Goal: Task Accomplishment & Management: Use online tool/utility

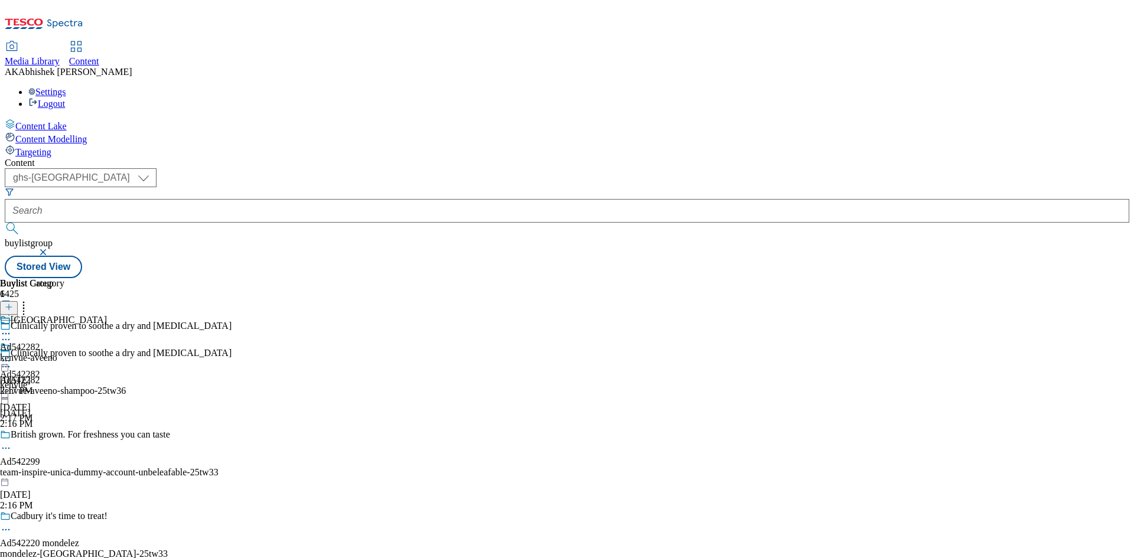
select select "ghs-[GEOGRAPHIC_DATA]"
click at [5, 223] on button "submit" at bounding box center [13, 229] width 17 height 12
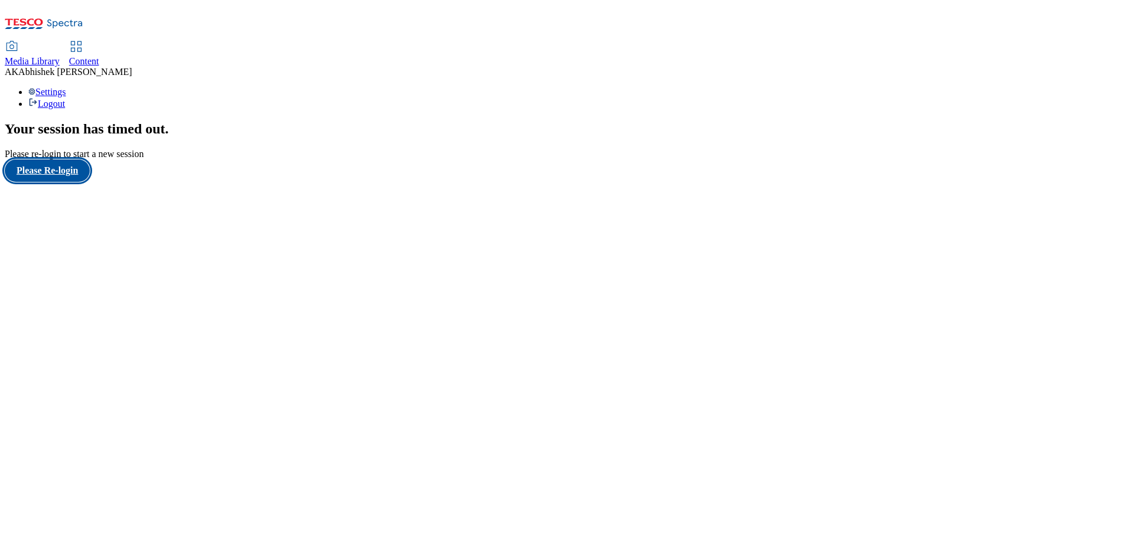
click at [45, 182] on button "Please Re-login" at bounding box center [47, 170] width 85 height 22
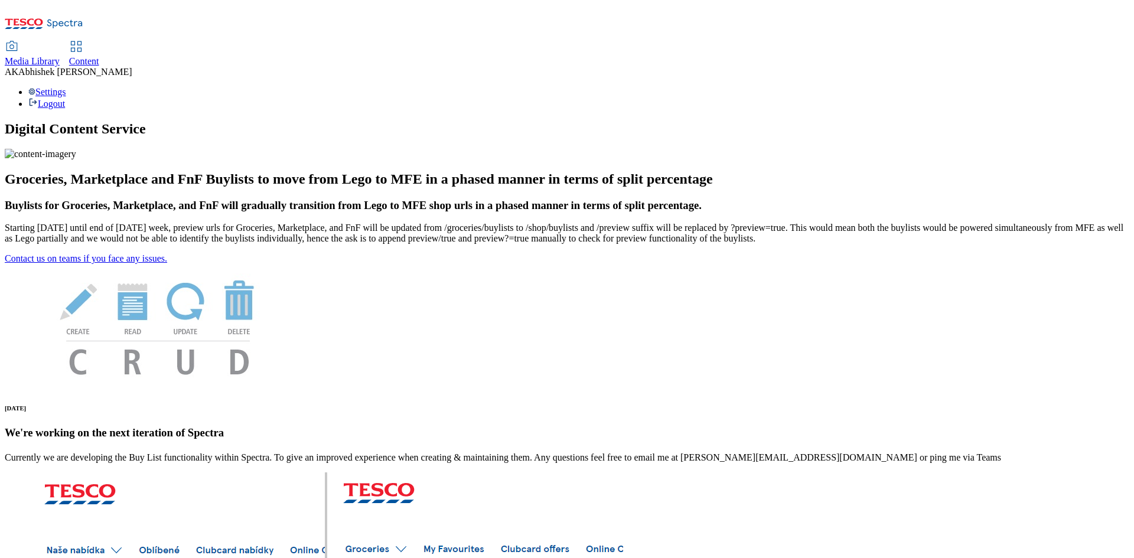
click at [99, 56] on span "Content" at bounding box center [84, 61] width 30 height 10
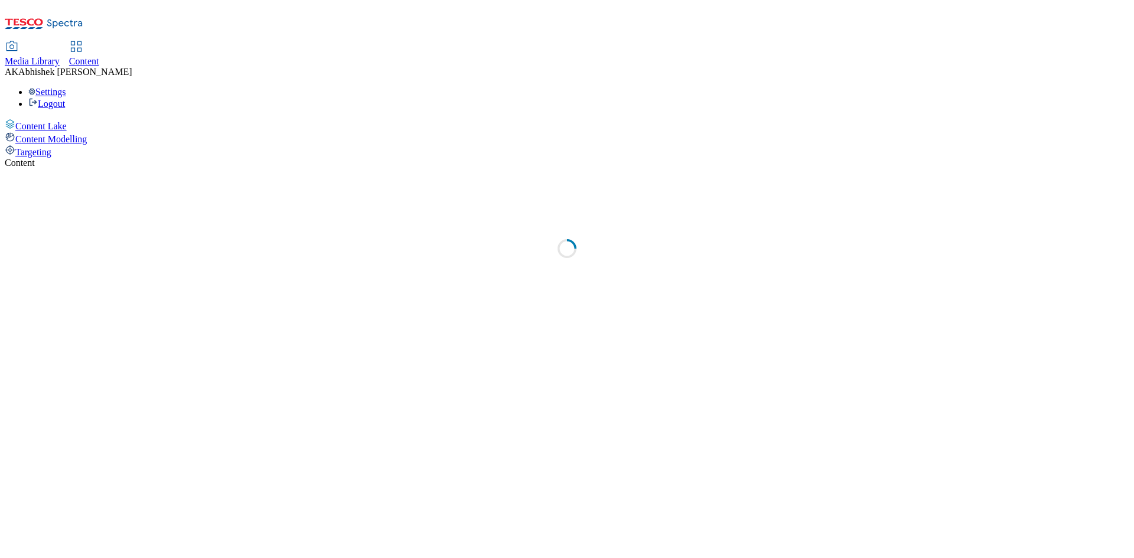
select select "ghs-[GEOGRAPHIC_DATA]"
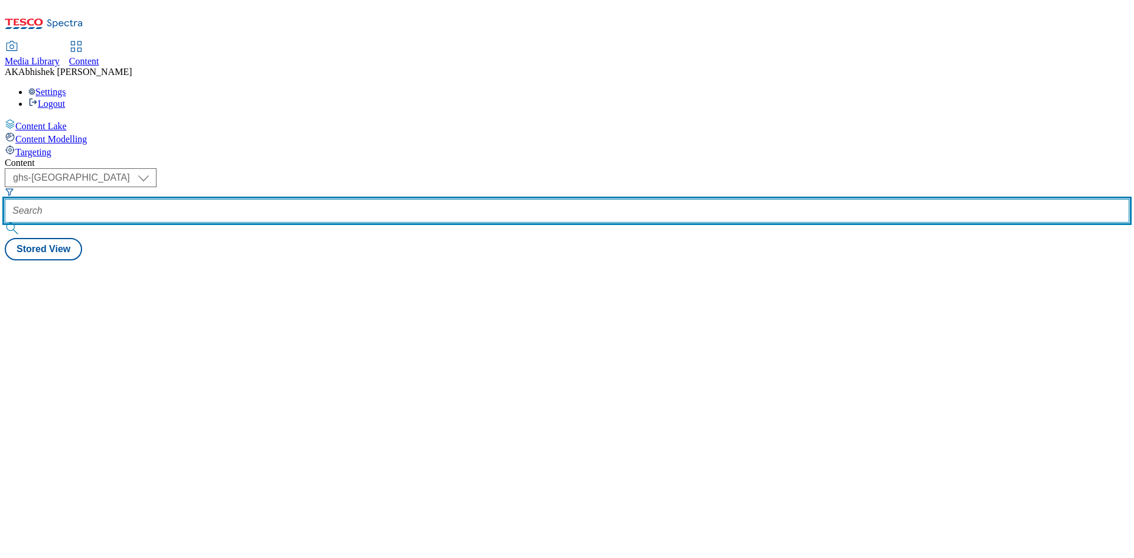
drag, startPoint x: 267, startPoint y: 88, endPoint x: 298, endPoint y: 96, distance: 32.4
click at [267, 199] on input "text" at bounding box center [567, 211] width 1124 height 24
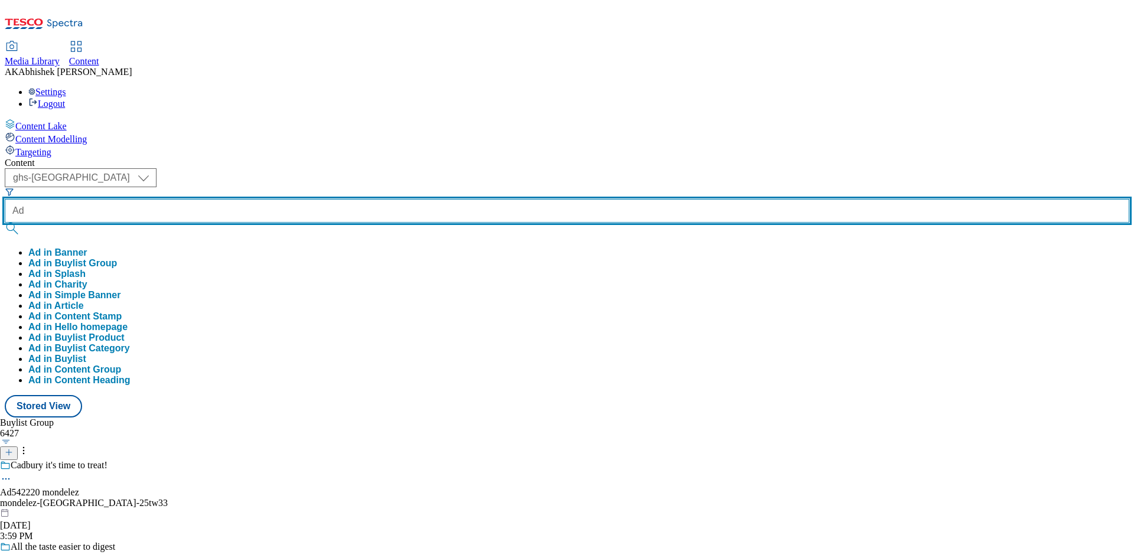
paste input "542483"
type input "Ad542483"
click at [5, 223] on button "submit" at bounding box center [13, 229] width 17 height 12
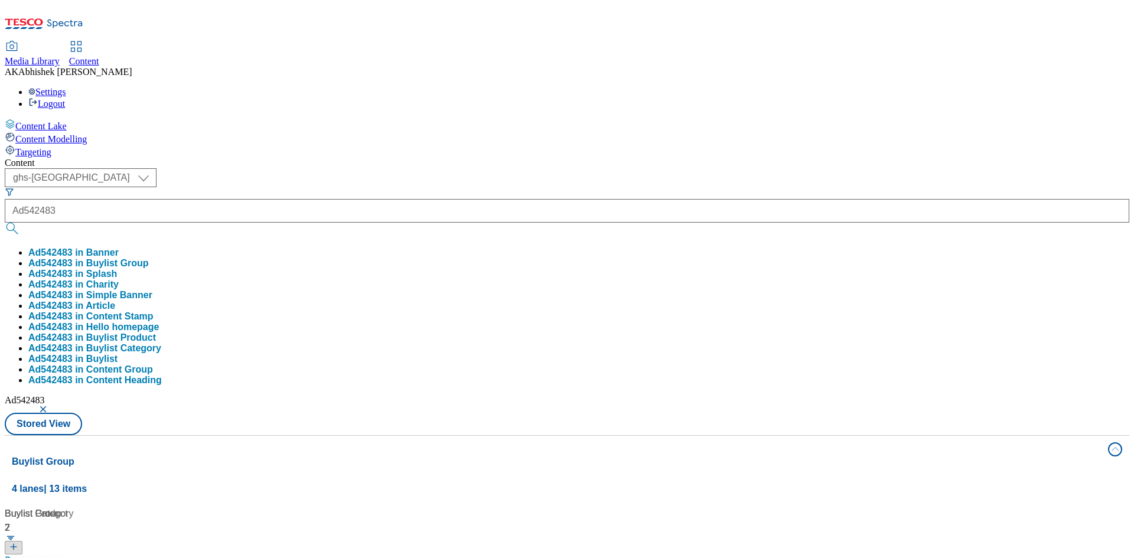
click at [524, 168] on div "( optional ) ghs-roi ghs-uk ghs-uk Ad542483 Ad542483 in Banner Ad542483 in Buyl…" at bounding box center [567, 301] width 1124 height 267
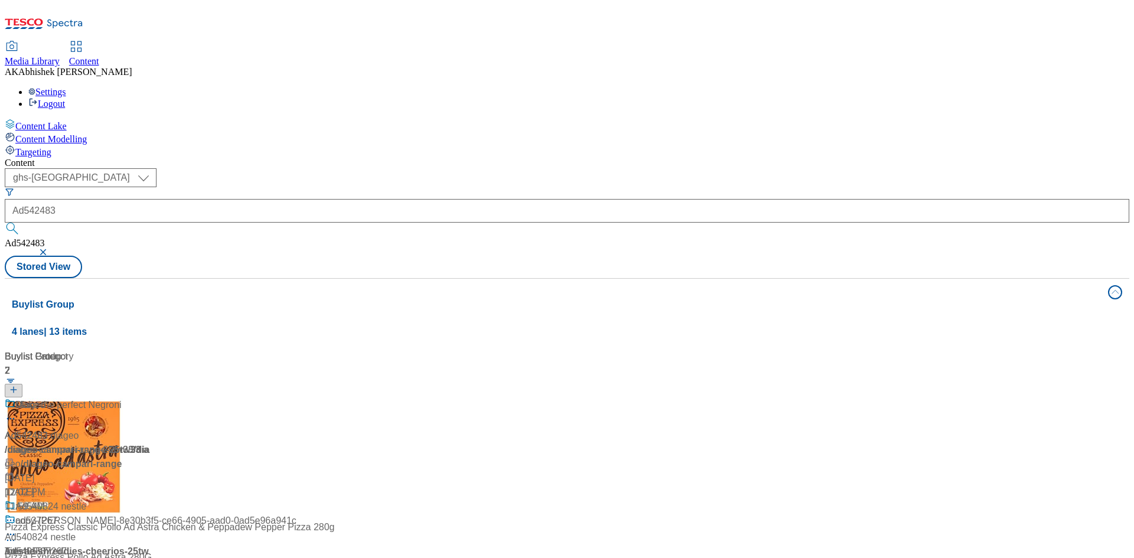
click at [152, 398] on div "Pour Stir Enjoy" at bounding box center [79, 413] width 148 height 31
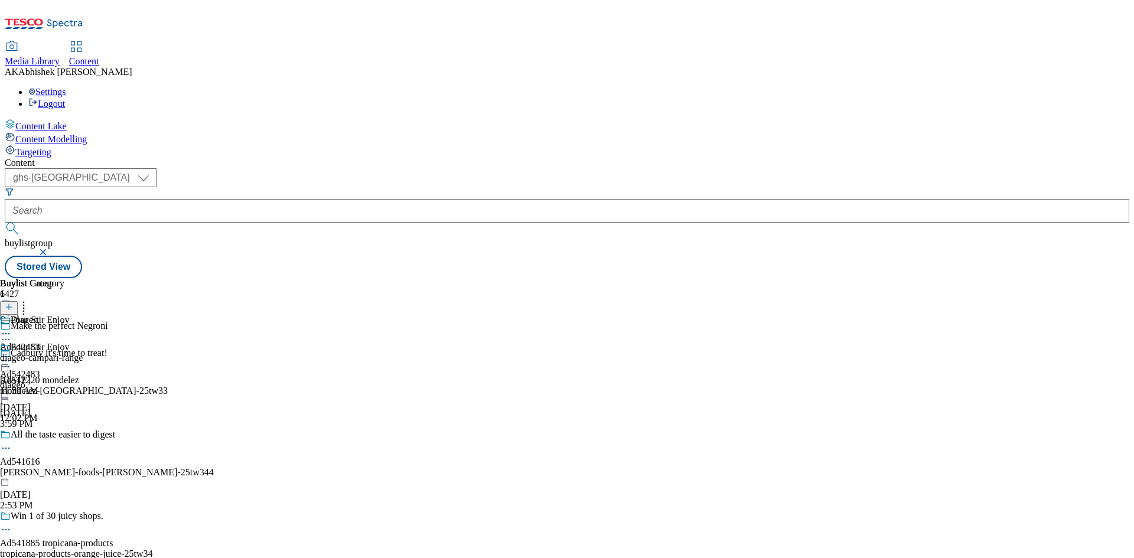
click at [4, 339] on circle at bounding box center [3, 340] width 2 height 2
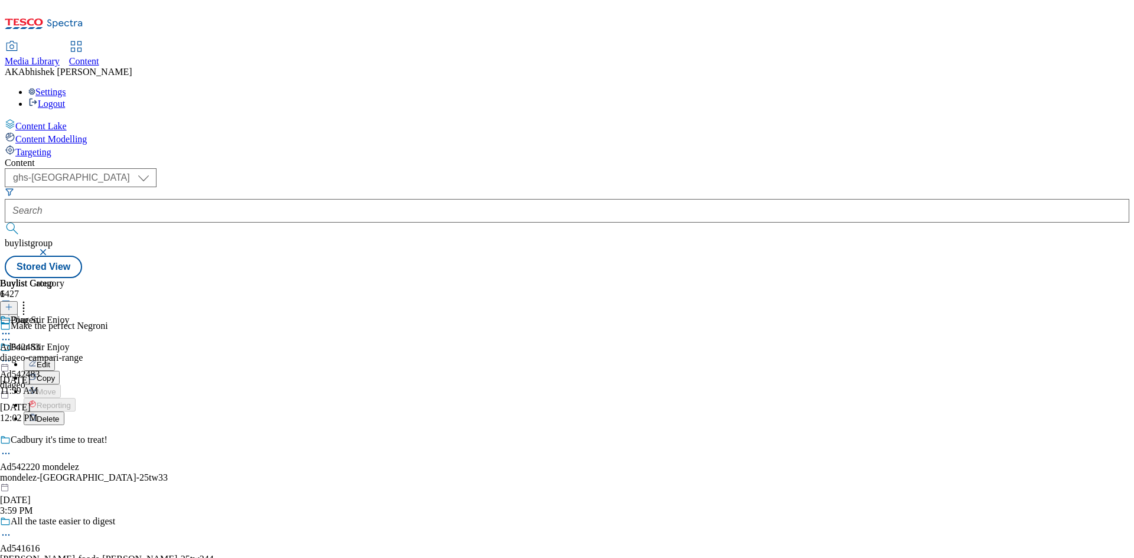
click at [55, 357] on button "Edit" at bounding box center [39, 364] width 31 height 14
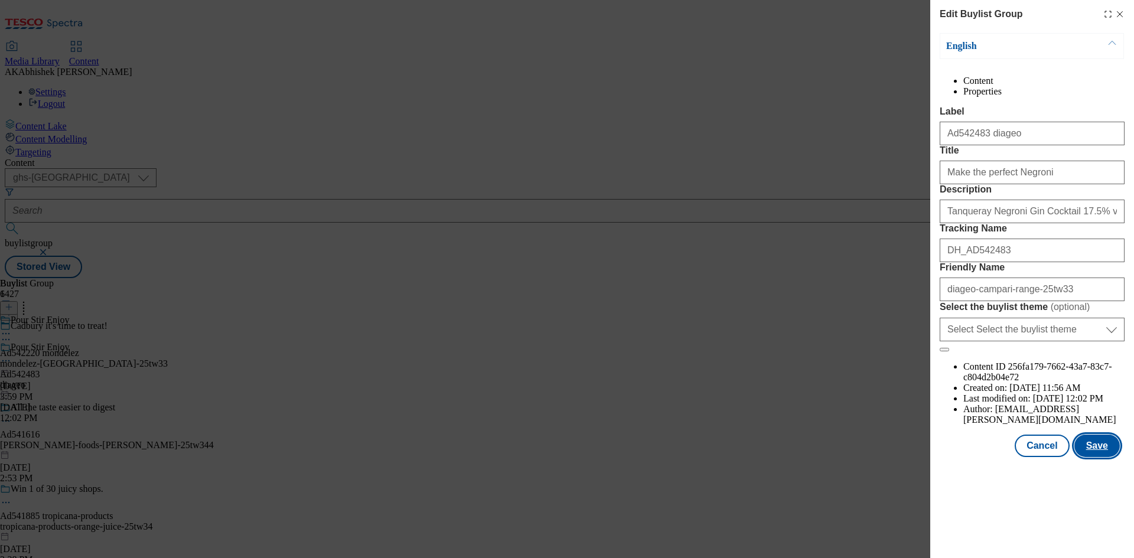
click at [1096, 457] on button "Save" at bounding box center [1096, 446] width 45 height 22
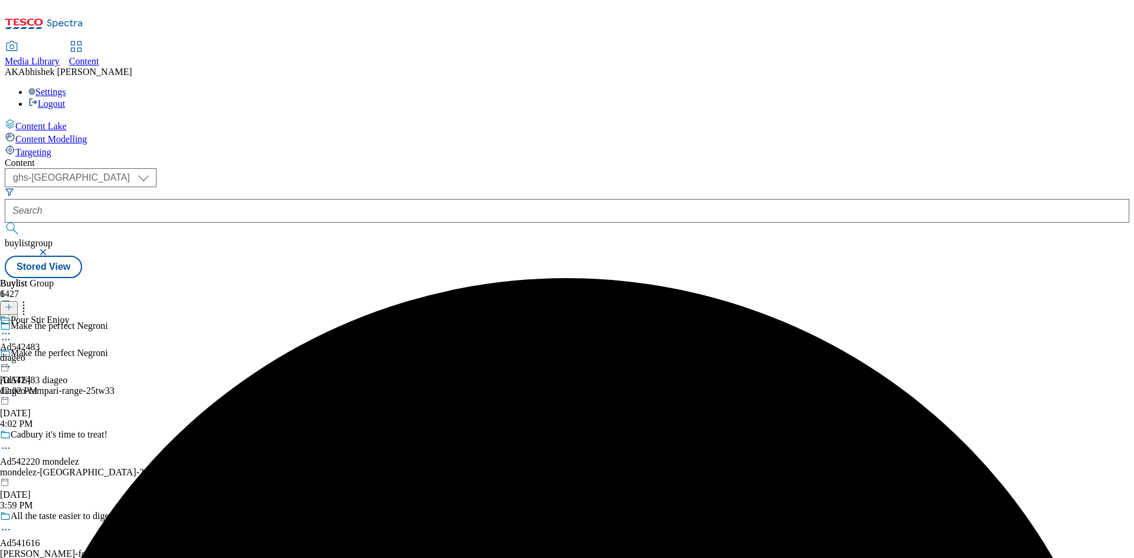
click at [12, 328] on icon at bounding box center [6, 334] width 12 height 12
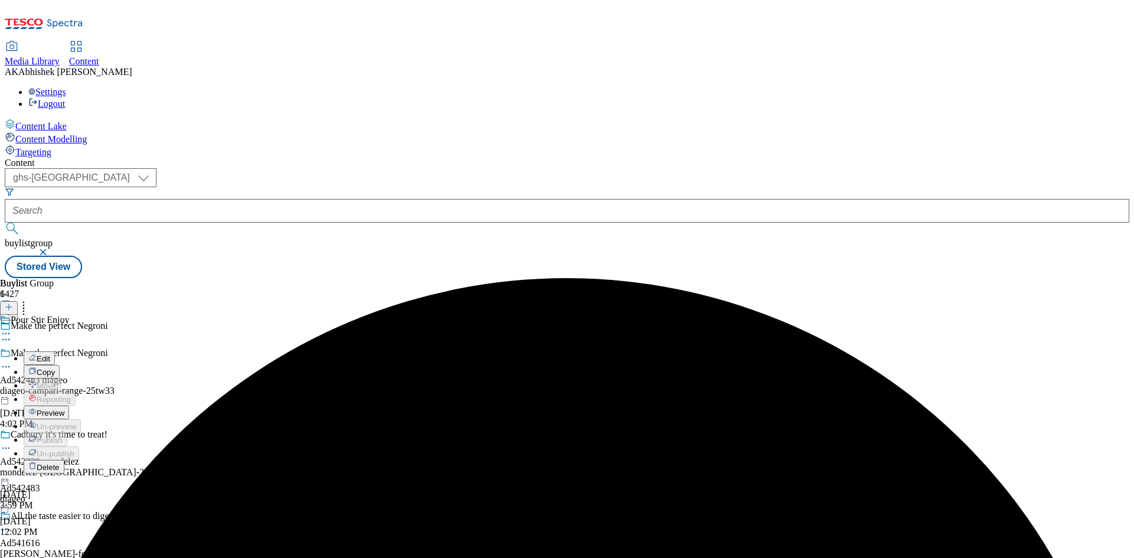
click at [50, 354] on span "Edit" at bounding box center [44, 358] width 14 height 9
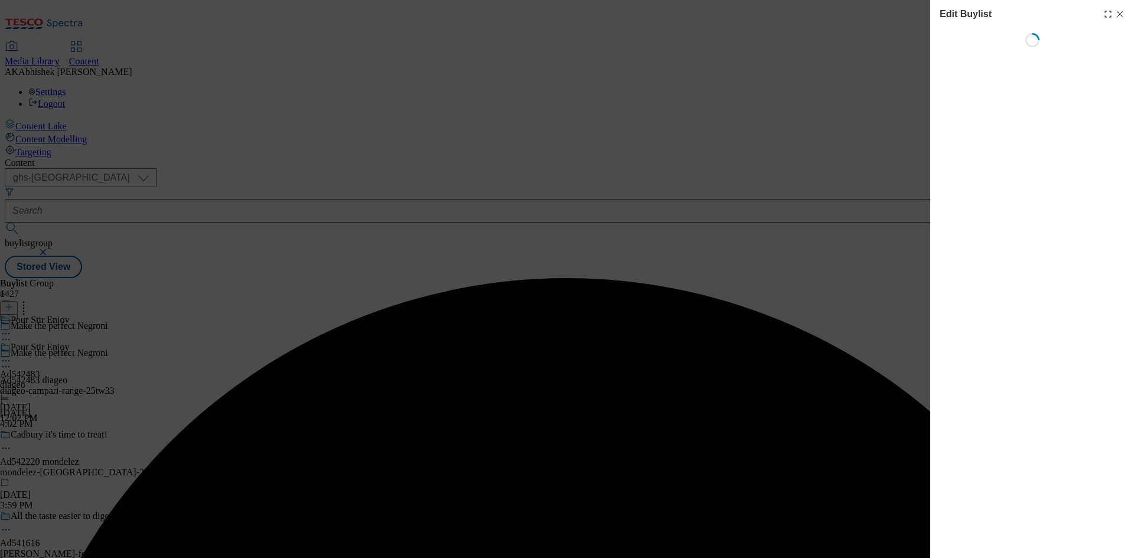
select select "tactical"
select select "supplier funded short term 1-3 weeks"
select select "dunnhumby"
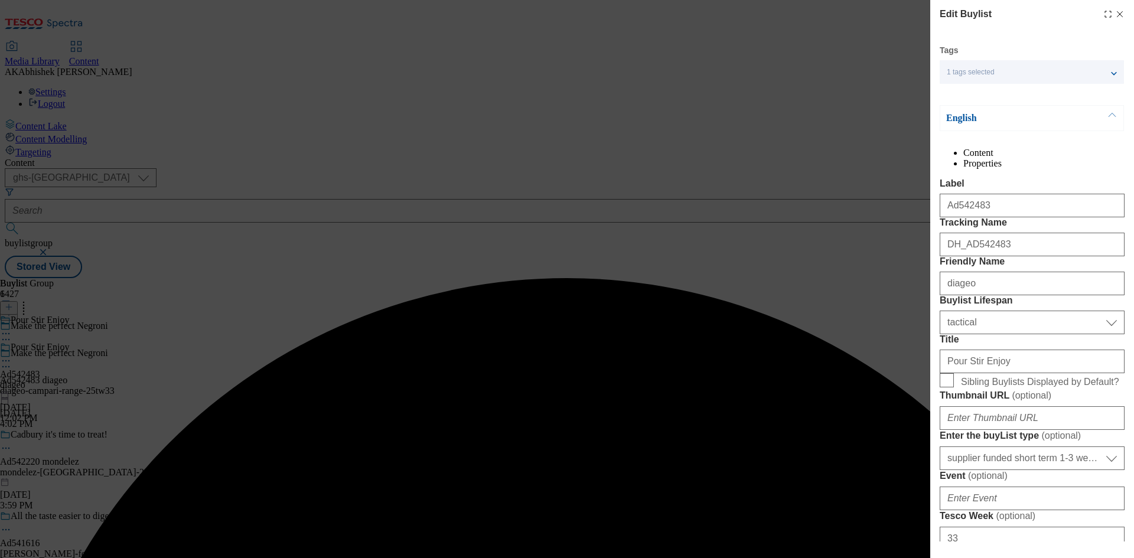
select select "Banner"
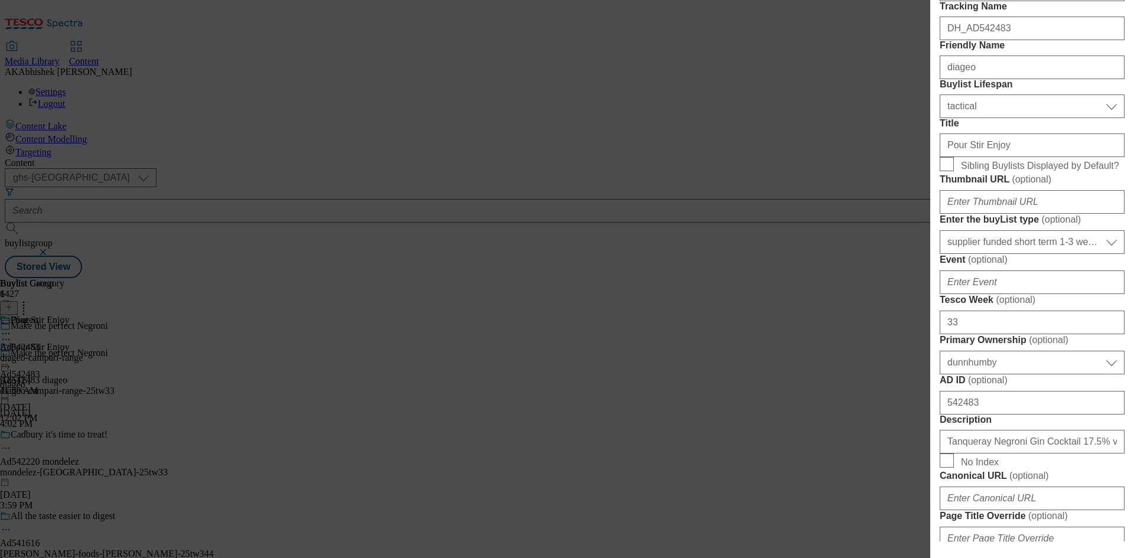
scroll to position [236, 0]
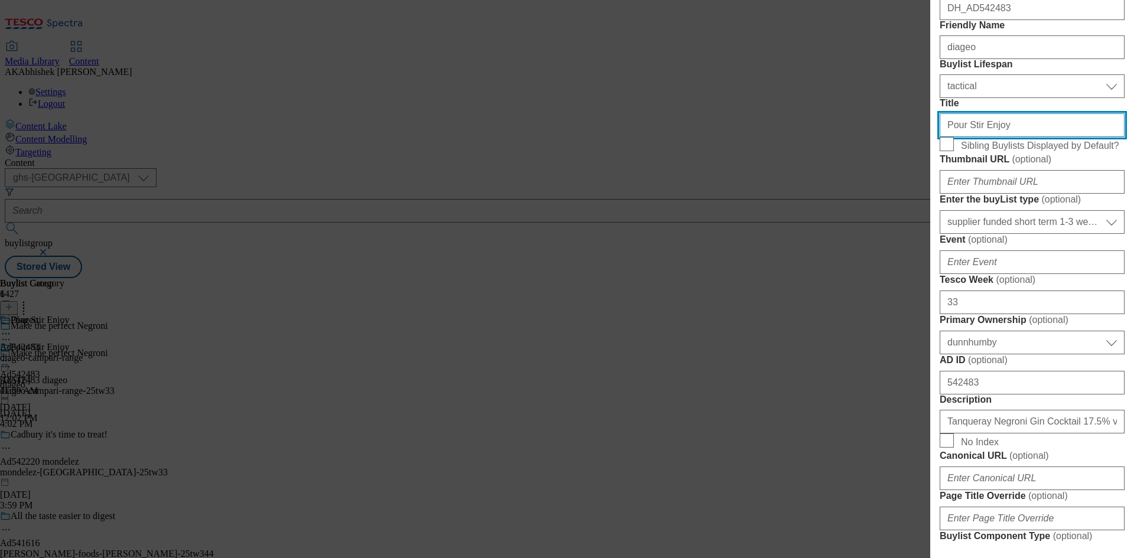
click at [772, 226] on div "Edit Buylist Tags 1 tags selected buylist English Content Properties Label Ad54…" at bounding box center [567, 279] width 1134 height 558
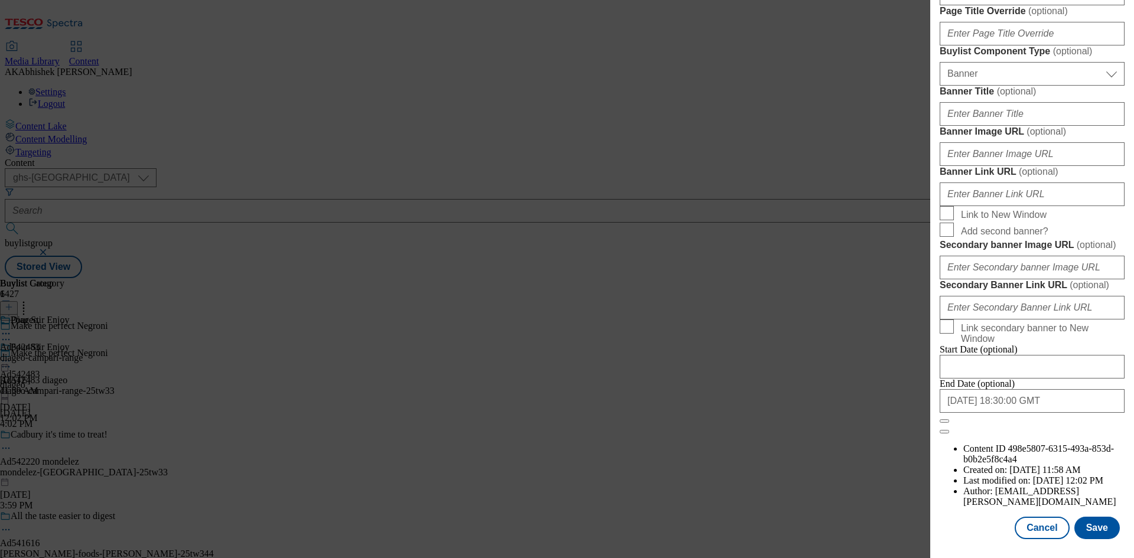
scroll to position [1160, 0]
click at [1062, 413] on input "2026-01-02 18:30:00 GMT" at bounding box center [1031, 401] width 185 height 24
select select "2026"
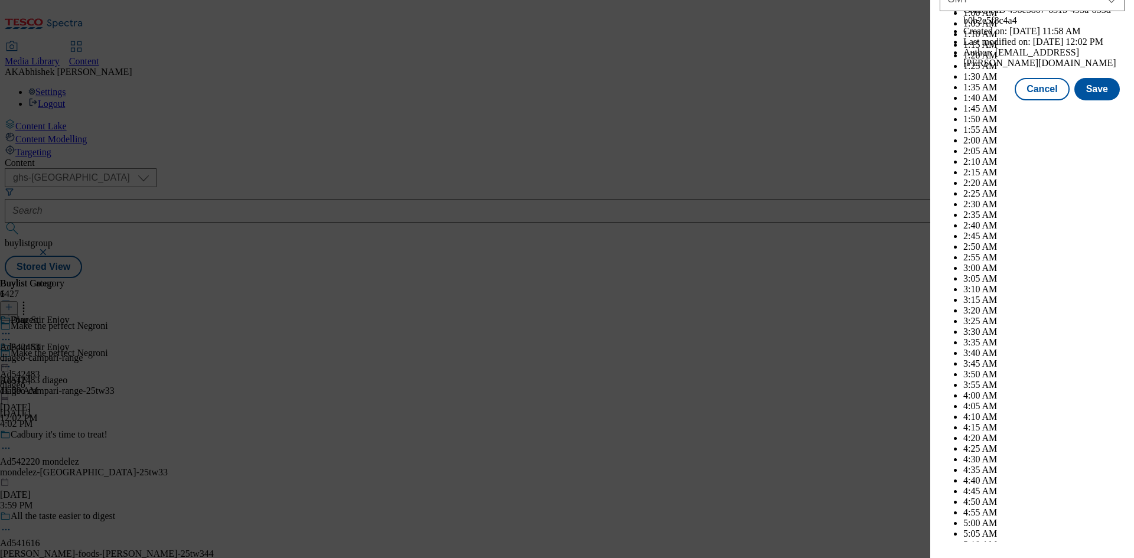
scroll to position [4843, 0]
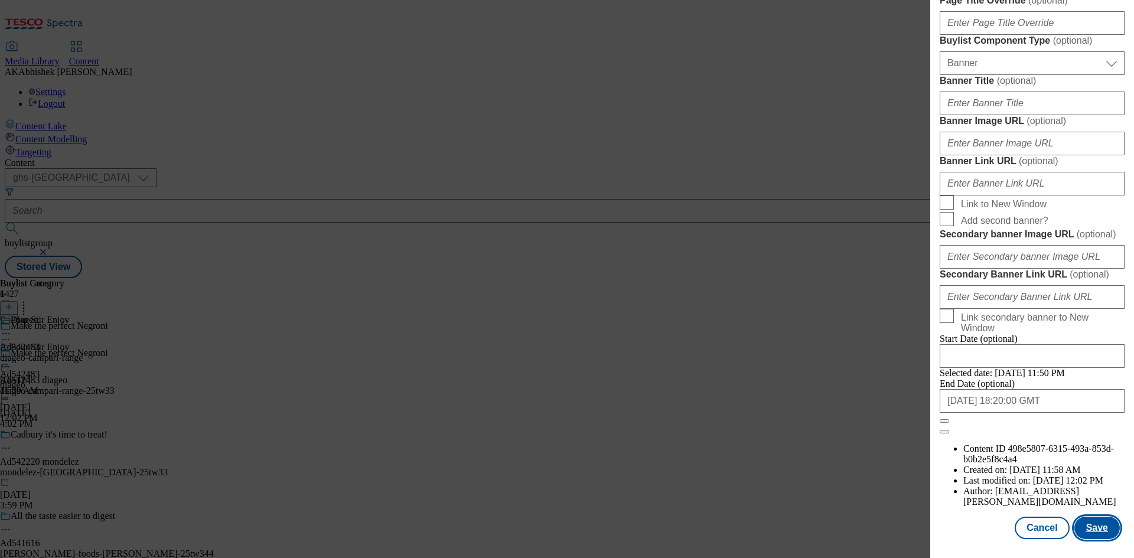
click at [1080, 523] on button "Save" at bounding box center [1096, 528] width 45 height 22
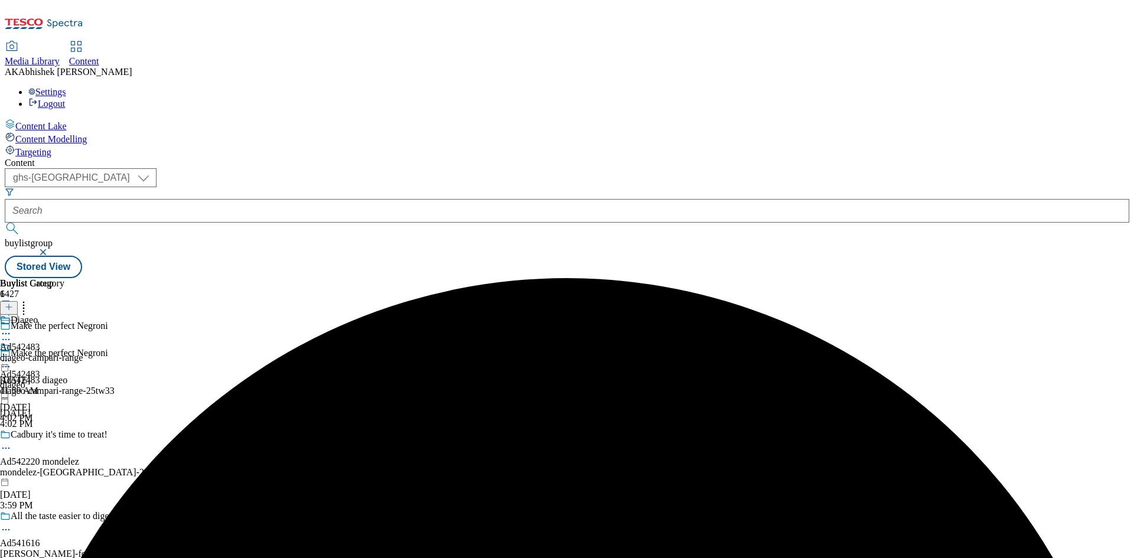
click at [12, 328] on icon at bounding box center [6, 334] width 12 height 12
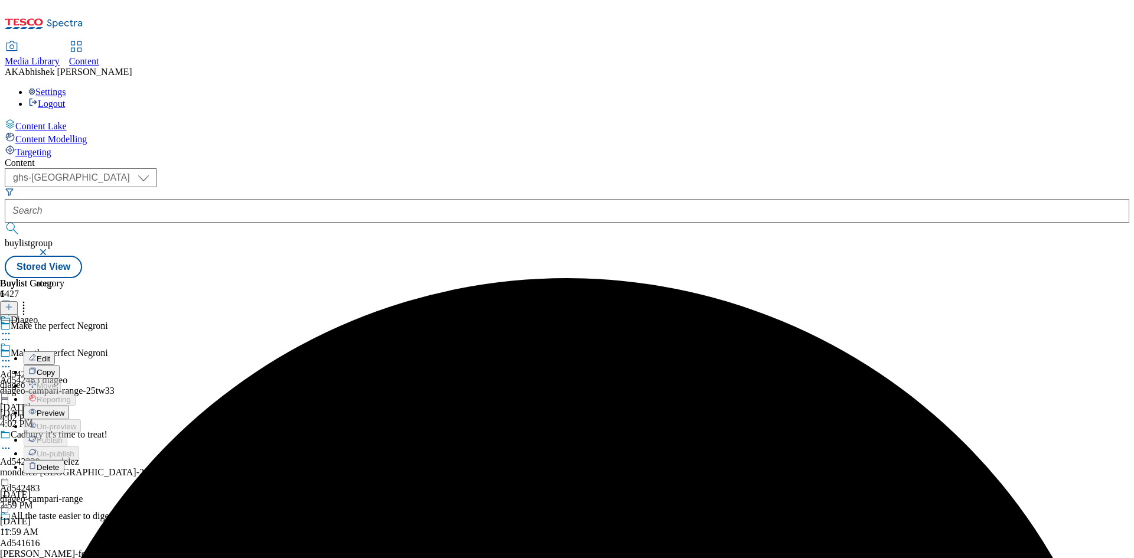
drag, startPoint x: 860, startPoint y: 246, endPoint x: 794, endPoint y: 241, distance: 66.8
click at [860, 278] on div "Buylist Group 6427 Make the perfect Negroni Make the perfect Negroni Ad542483 d…" at bounding box center [567, 278] width 1124 height 0
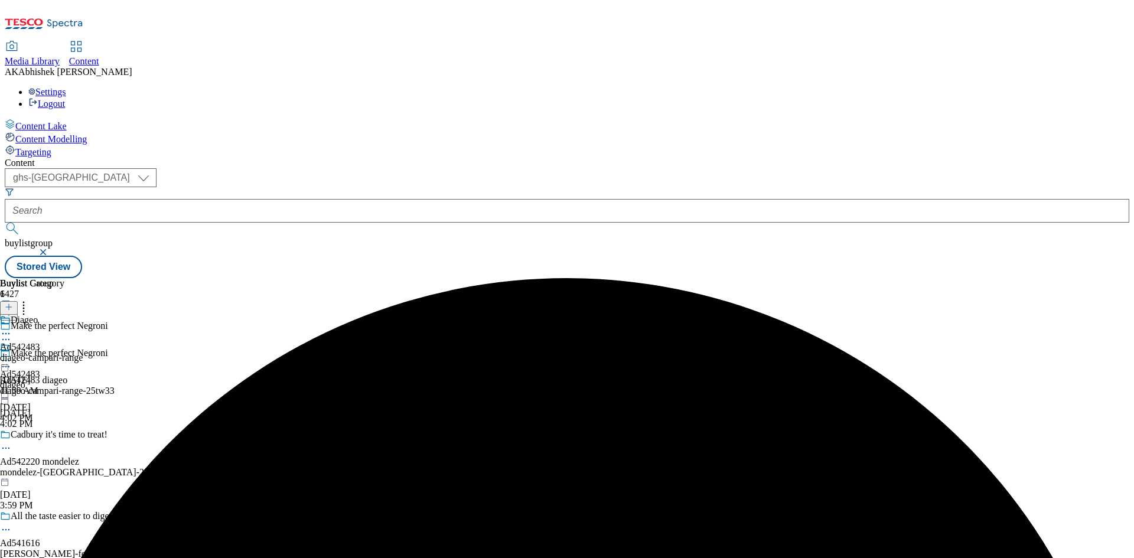
click at [83, 352] on div "diageo-campari-range" at bounding box center [41, 357] width 83 height 11
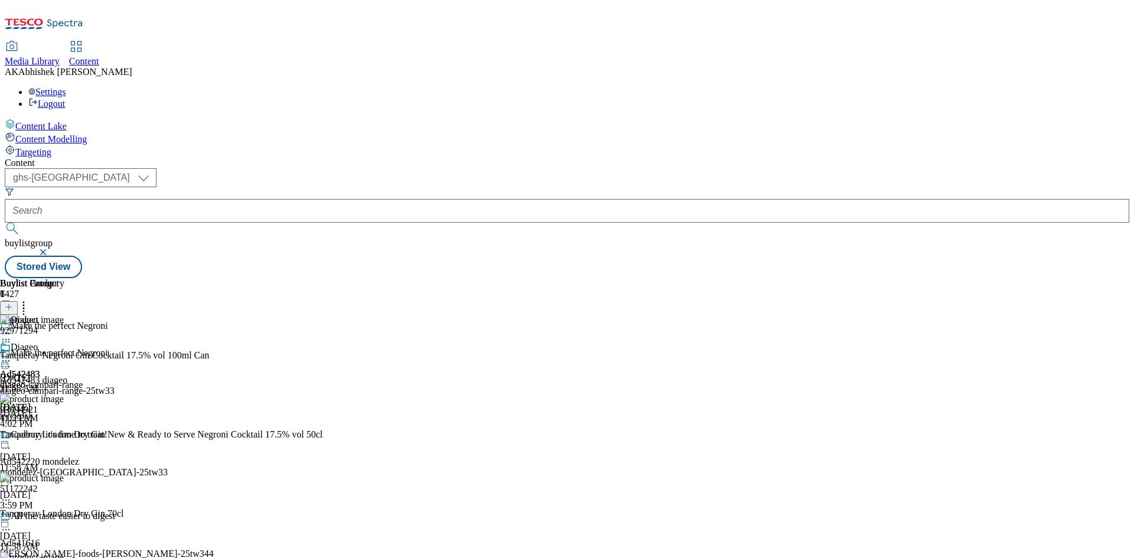
click at [12, 355] on icon at bounding box center [6, 361] width 12 height 12
click at [64, 436] on span "Preview" at bounding box center [51, 440] width 28 height 9
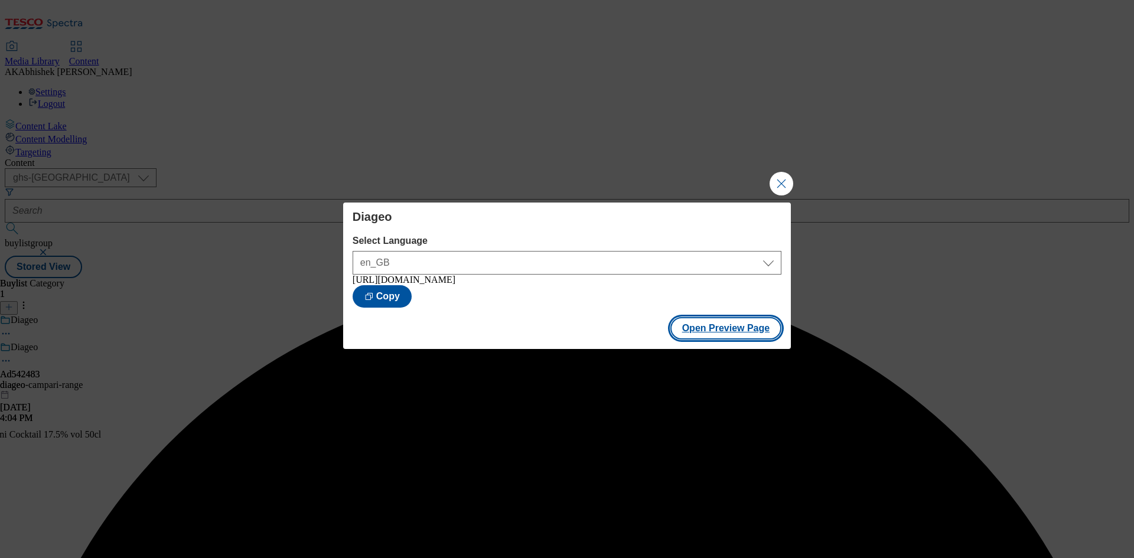
click at [714, 332] on button "Open Preview Page" at bounding box center [726, 328] width 112 height 22
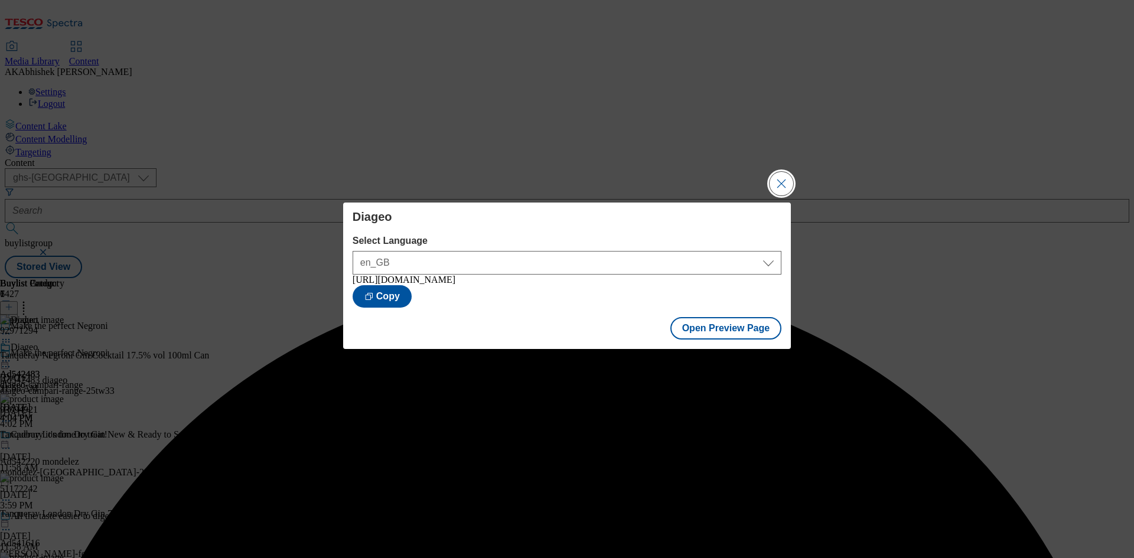
click at [789, 176] on button "Close Modal" at bounding box center [781, 184] width 24 height 24
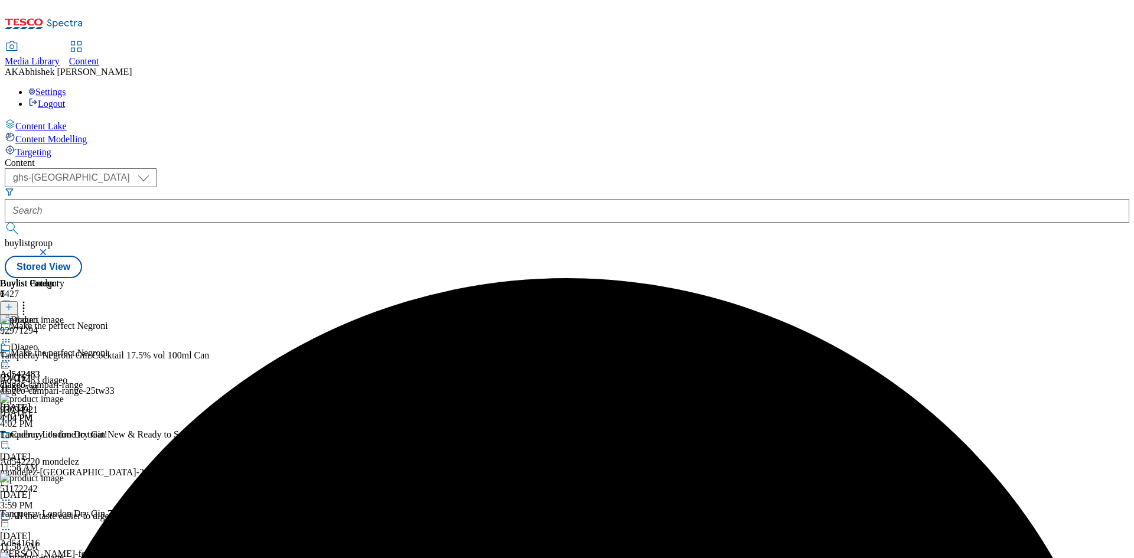
click at [12, 355] on icon at bounding box center [6, 361] width 12 height 12
click at [63, 476] on span "Publish" at bounding box center [50, 480] width 26 height 9
